Goal: Task Accomplishment & Management: Manage account settings

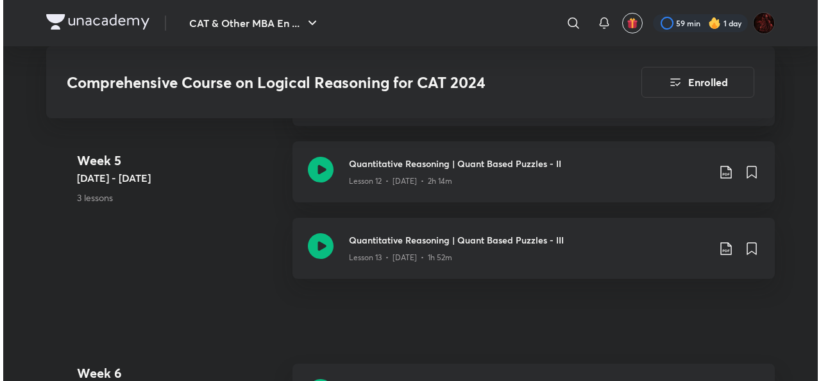
scroll to position [1857, 0]
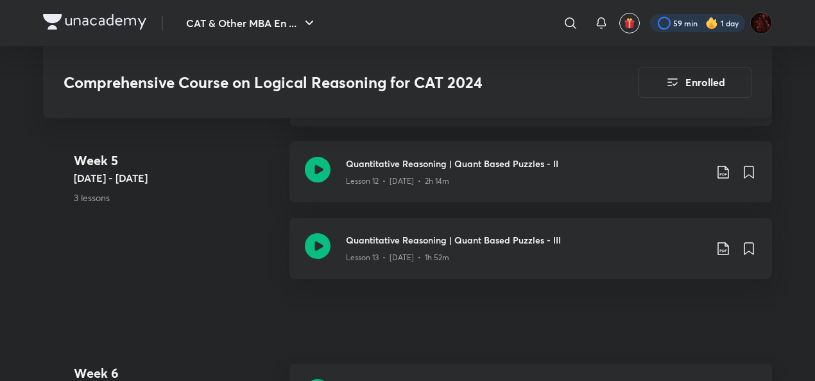
click at [673, 24] on div at bounding box center [697, 23] width 95 height 18
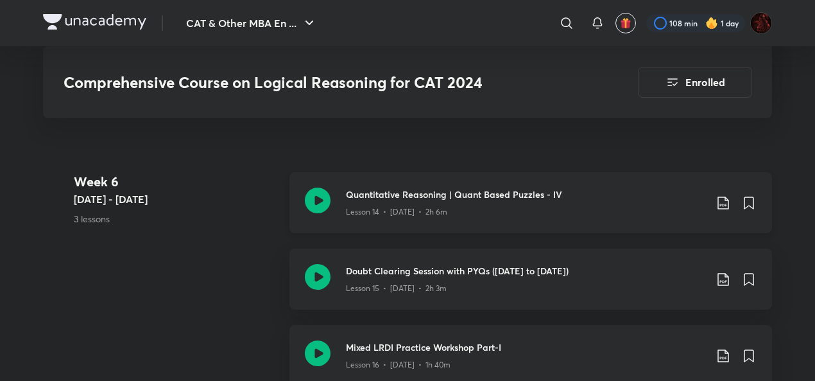
scroll to position [2048, 0]
click at [437, 203] on div "Lesson 14 • Feb 20 • 2h 6m" at bounding box center [525, 209] width 359 height 17
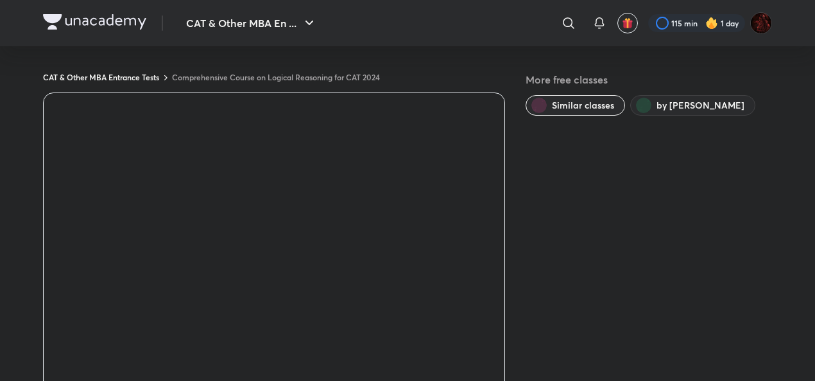
scroll to position [862, 0]
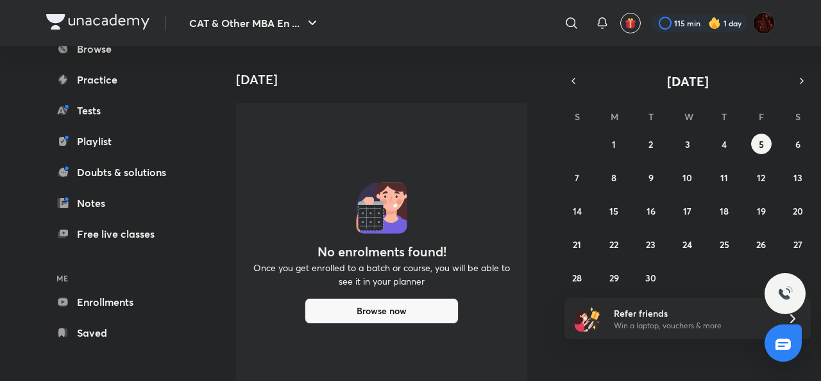
scroll to position [50, 13]
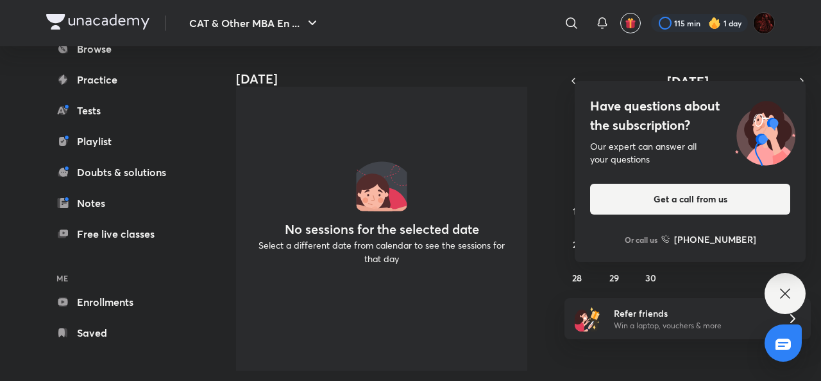
click at [787, 295] on icon at bounding box center [785, 293] width 10 height 10
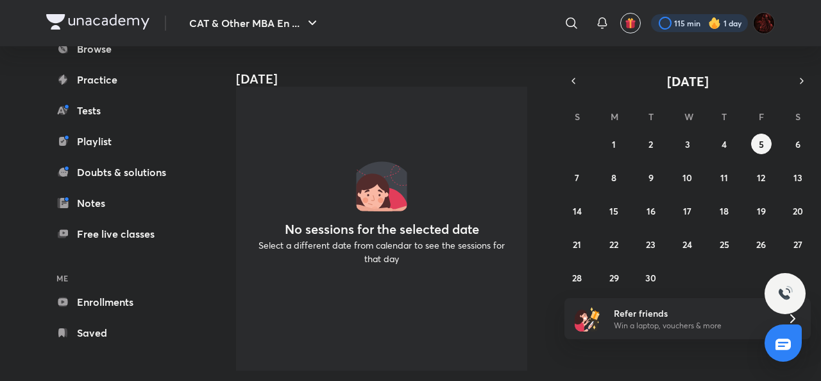
click at [682, 19] on div at bounding box center [699, 23] width 97 height 18
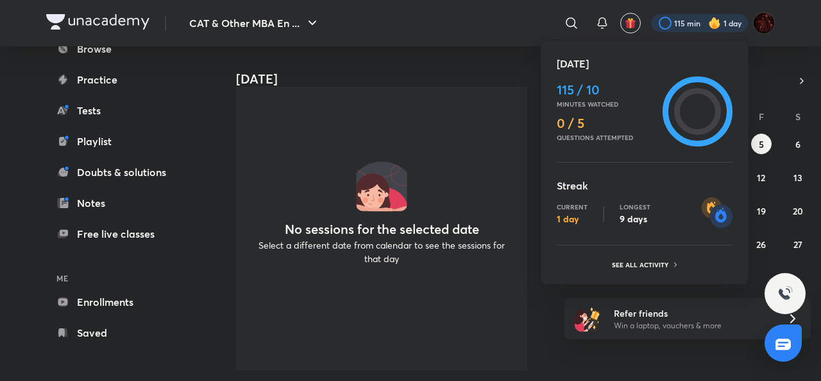
click at [470, 64] on div at bounding box center [410, 190] width 821 height 381
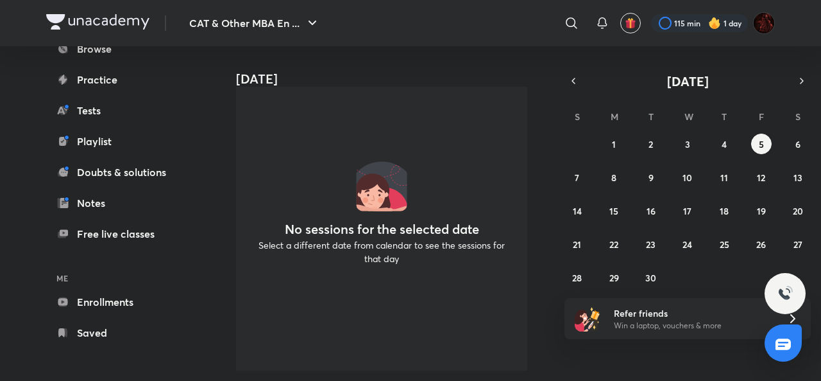
scroll to position [46, 13]
click at [571, 76] on icon "button" at bounding box center [574, 81] width 10 height 12
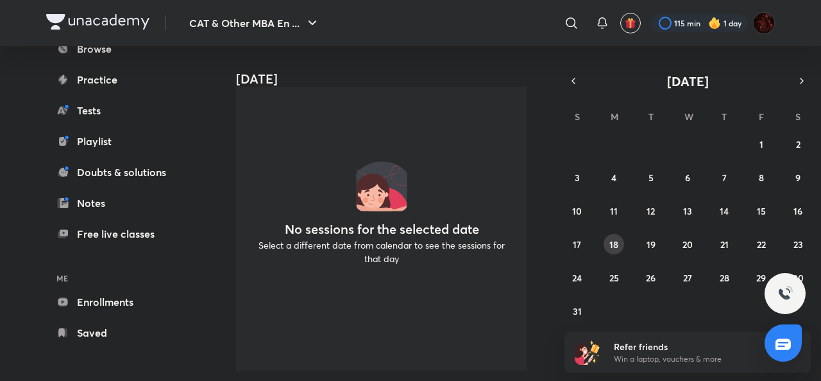
click at [613, 249] on abbr "18" at bounding box center [614, 244] width 9 height 12
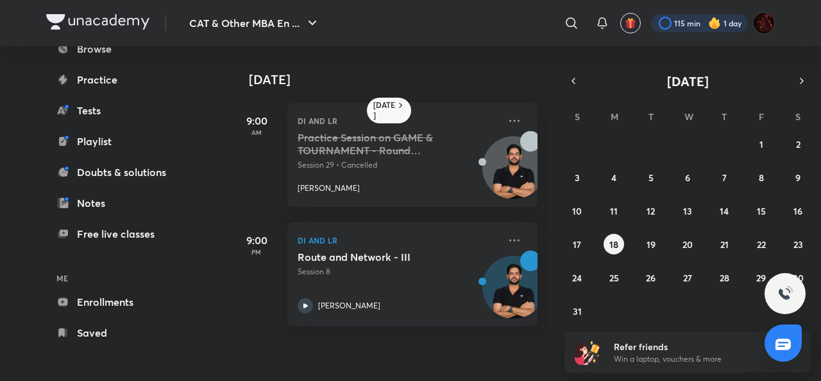
click at [687, 28] on div at bounding box center [699, 23] width 97 height 18
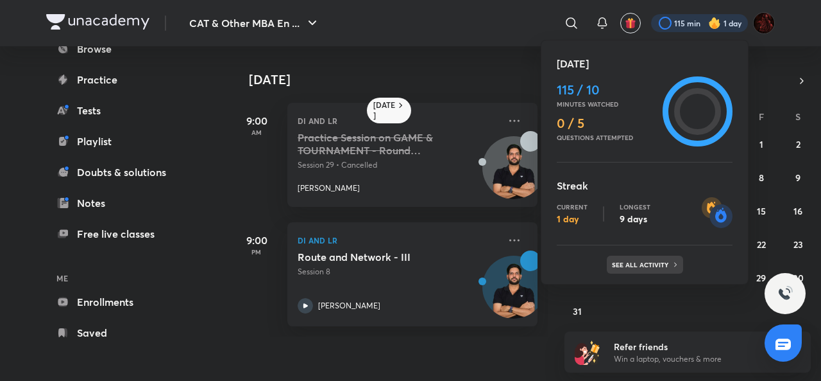
click at [644, 259] on div "See all activity" at bounding box center [645, 264] width 76 height 18
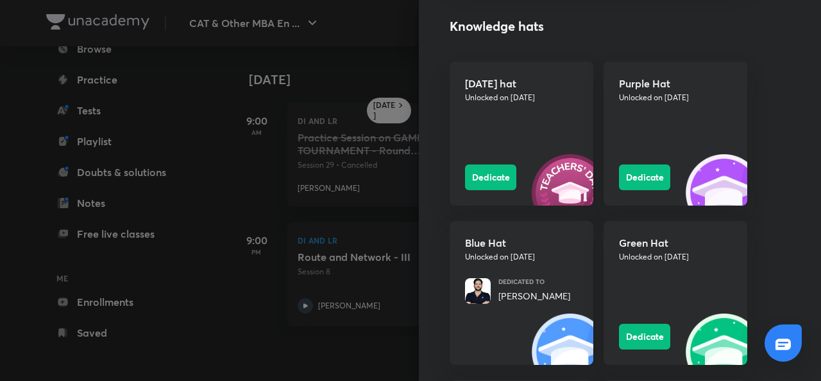
scroll to position [1151, 0]
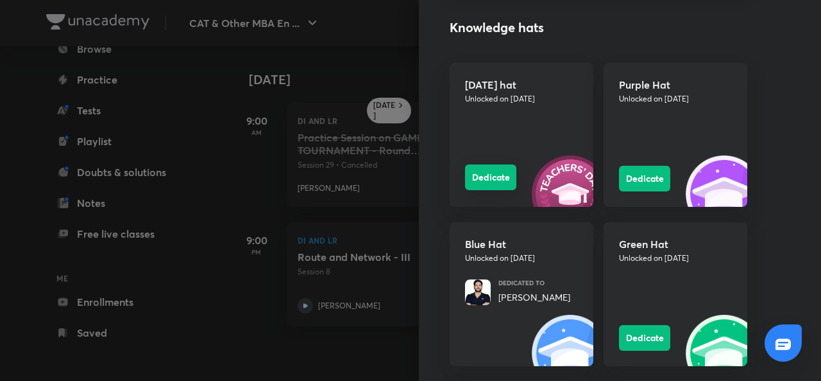
click at [486, 173] on button "Dedicate" at bounding box center [490, 177] width 51 height 26
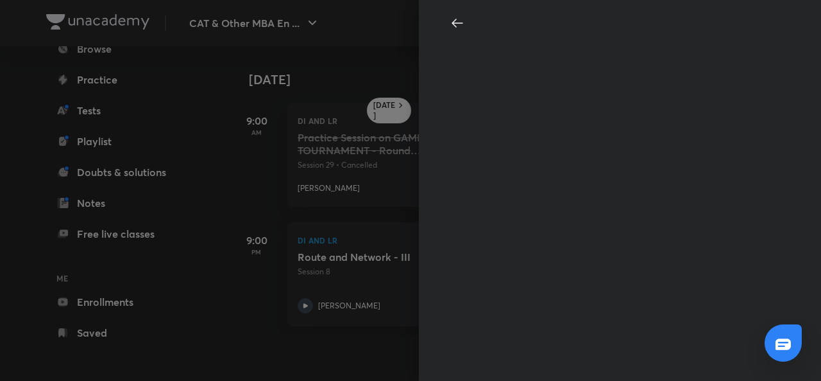
scroll to position [0, 0]
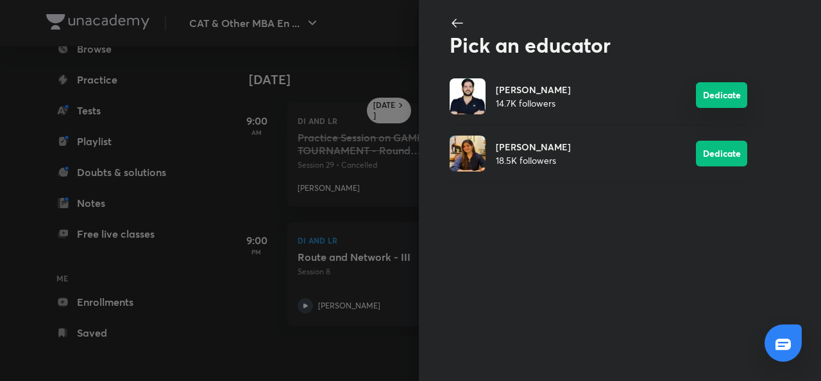
click at [715, 90] on button "Dedicate" at bounding box center [721, 95] width 51 height 26
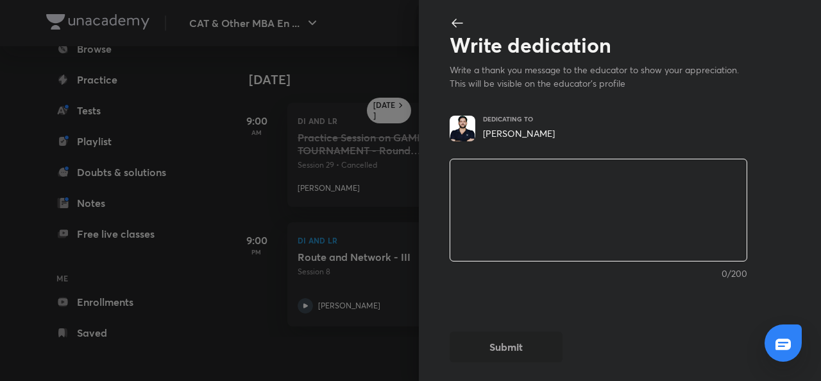
click at [498, 212] on textarea at bounding box center [598, 210] width 296 height 106
type textarea "."
type textarea "x"
type textarea ".."
type textarea "x"
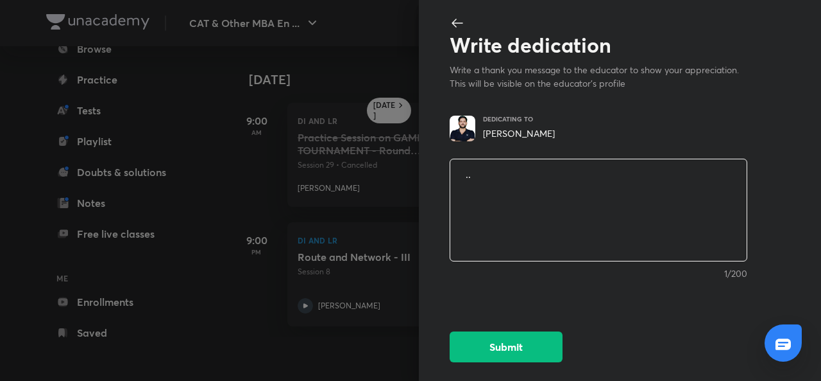
type textarea "..."
type textarea "x"
type textarea "..."
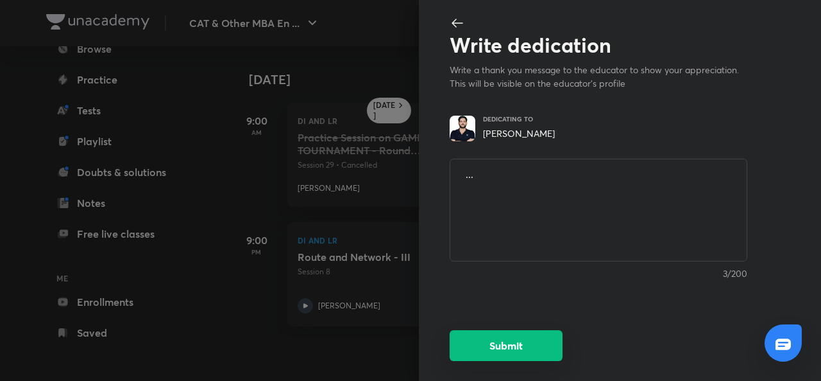
click at [510, 346] on button "Submit" at bounding box center [506, 345] width 113 height 31
type textarea "x"
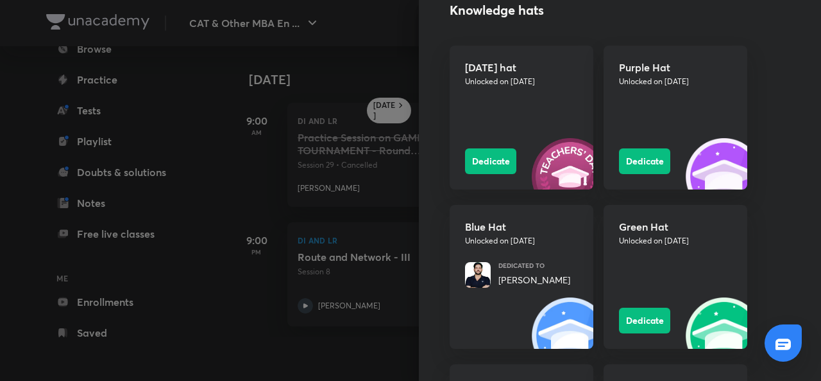
scroll to position [1169, 0]
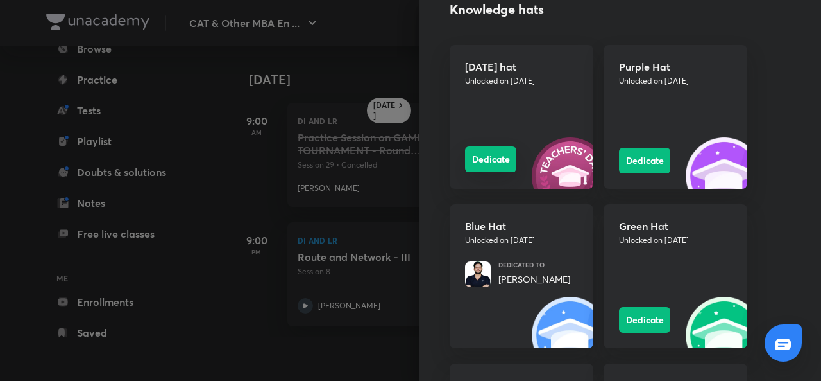
click at [477, 161] on button "Dedicate" at bounding box center [490, 159] width 51 height 26
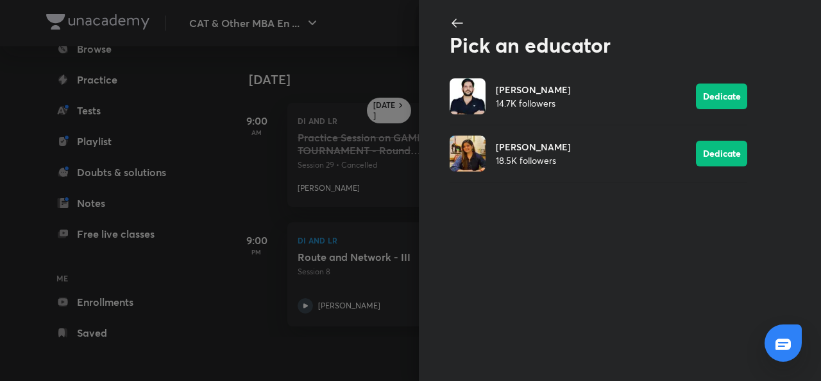
scroll to position [0, 0]
click at [459, 15] on icon at bounding box center [457, 22] width 15 height 15
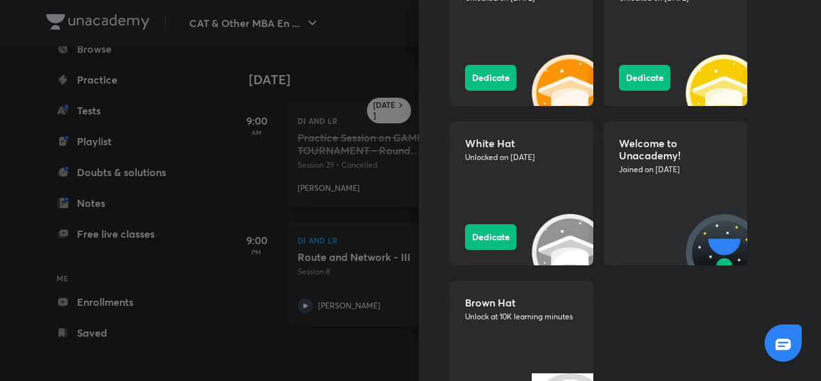
scroll to position [1629, 0]
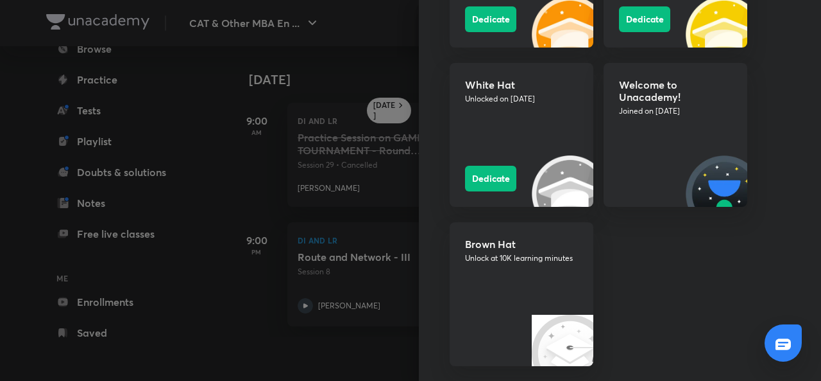
click at [668, 148] on div "Welcome to Unacademy! Joined on Oct 23, 2023" at bounding box center [676, 135] width 144 height 144
click at [484, 176] on button "Dedicate" at bounding box center [490, 177] width 51 height 26
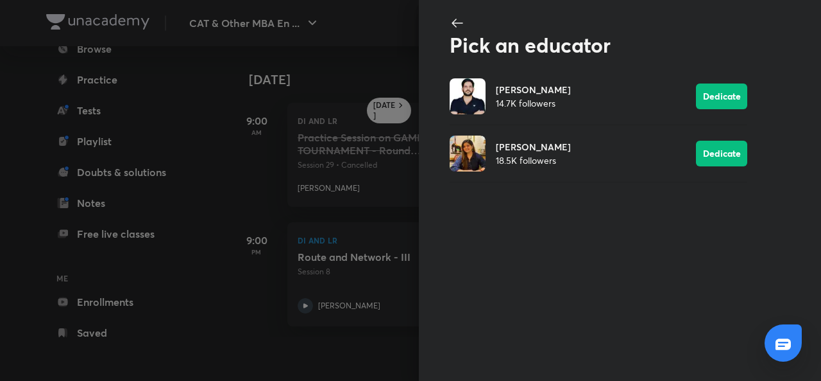
click at [457, 24] on icon at bounding box center [457, 22] width 15 height 15
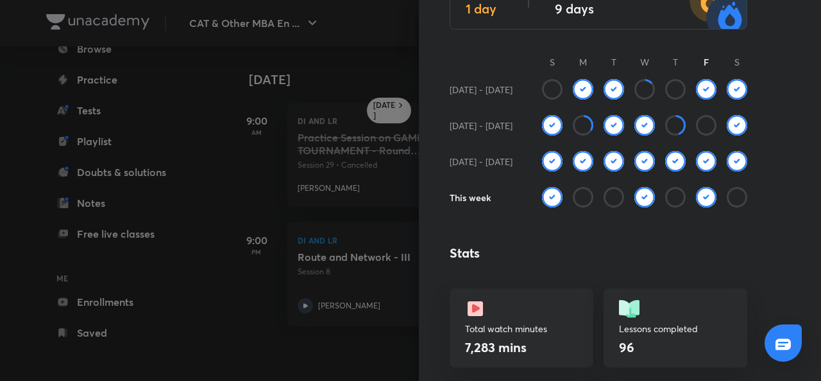
scroll to position [147, 0]
